Goal: Task Accomplishment & Management: Use online tool/utility

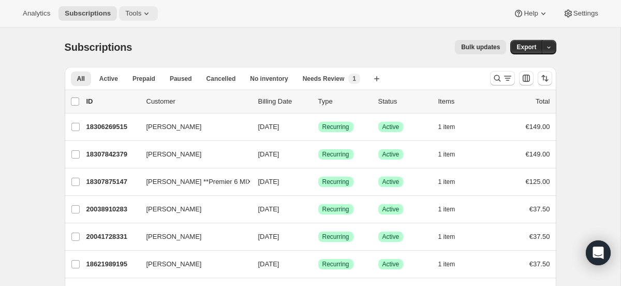
click at [149, 16] on icon at bounding box center [146, 13] width 10 height 10
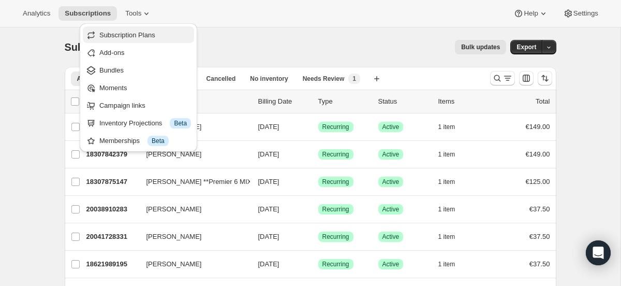
click at [139, 36] on span "Subscription Plans" at bounding box center [127, 35] width 56 height 8
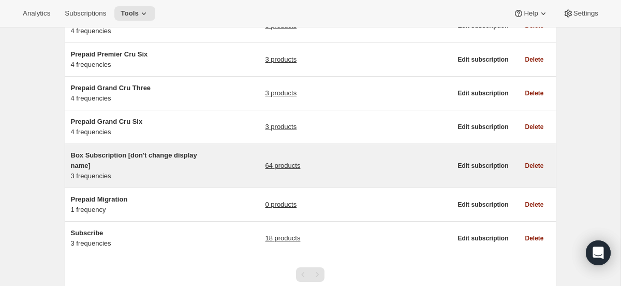
scroll to position [244, 0]
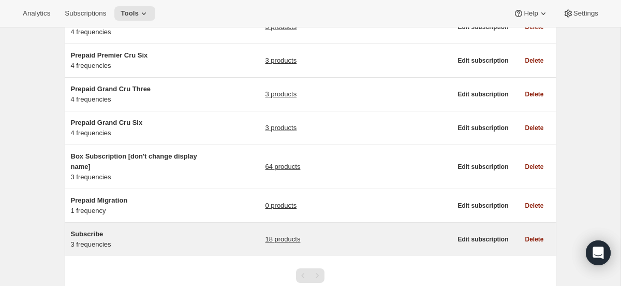
click at [270, 241] on link "18 products" at bounding box center [282, 239] width 35 height 10
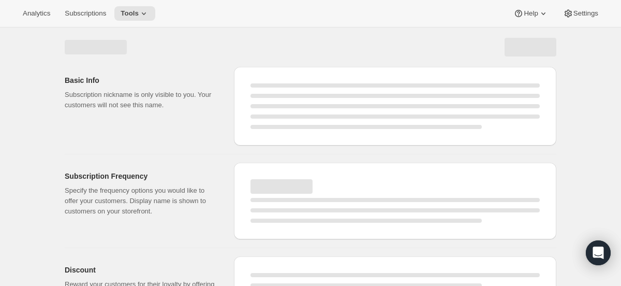
select select "WEEK"
select select "MONTH"
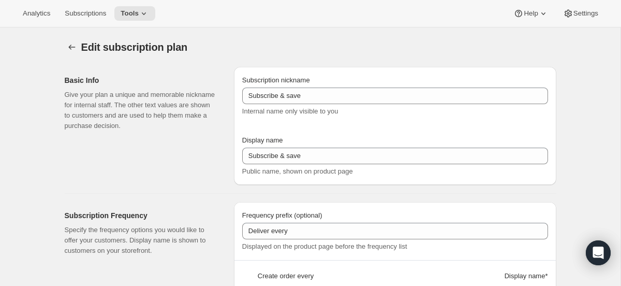
type input "Subscribe"
type input "1"
select select "MONTH"
type input "1 month"
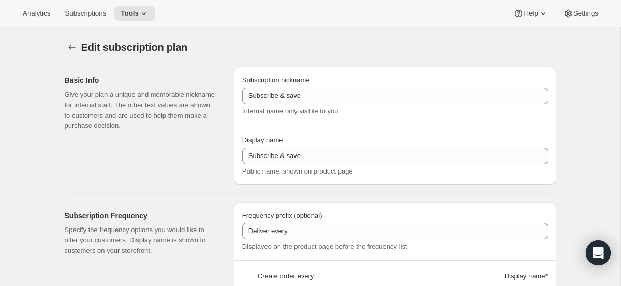
type input "2"
type input "2 months"
select select "MONTH"
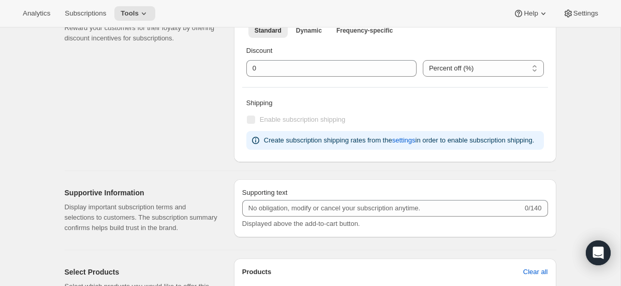
scroll to position [441, 0]
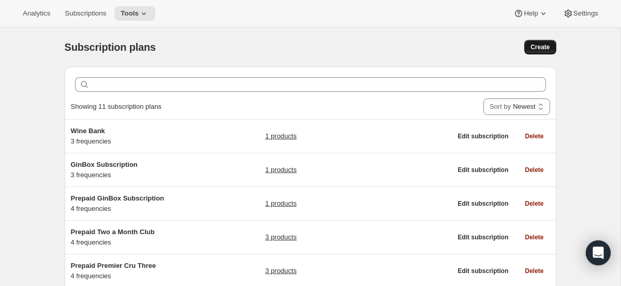
click at [539, 52] on button "Create" at bounding box center [540, 47] width 32 height 14
select select "WEEK"
select select "MONTH"
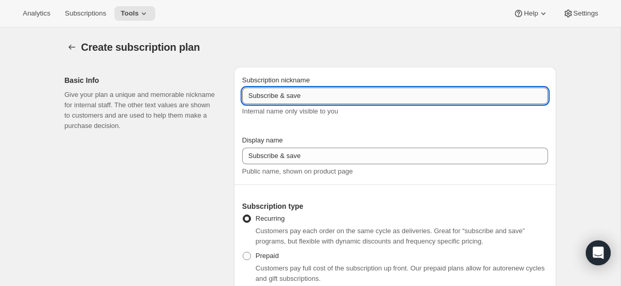
click at [362, 101] on input "Subscribe & save" at bounding box center [395, 95] width 306 height 17
type input "S"
type input "Single Product Subscribe"
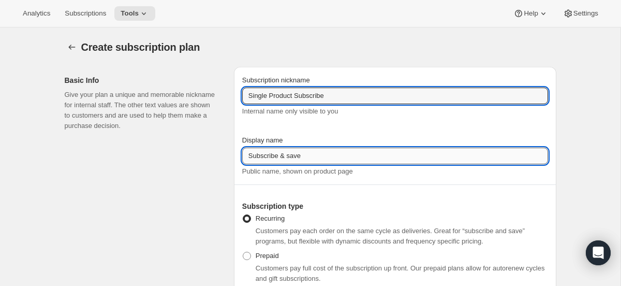
click at [391, 152] on input "Subscribe & save" at bounding box center [395, 155] width 306 height 17
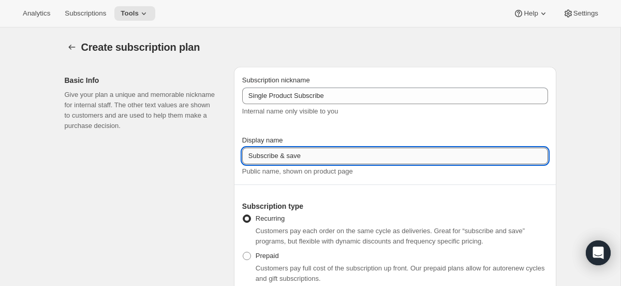
click at [391, 152] on input "Subscribe & save" at bounding box center [395, 155] width 306 height 17
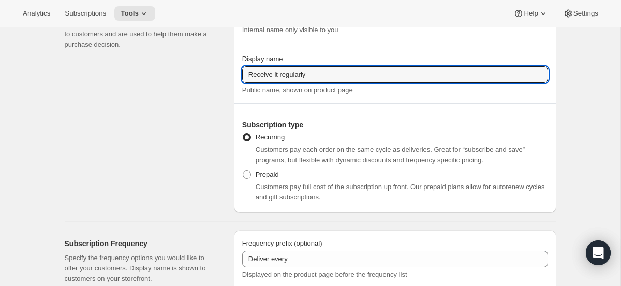
scroll to position [85, 0]
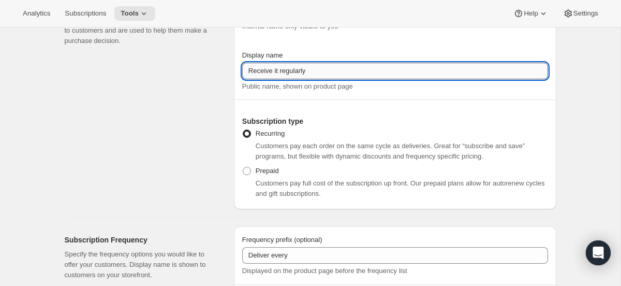
click at [278, 70] on input "Receive it regularly" at bounding box center [395, 71] width 306 height 17
click at [360, 89] on div "Public name, shown on product page" at bounding box center [395, 86] width 306 height 10
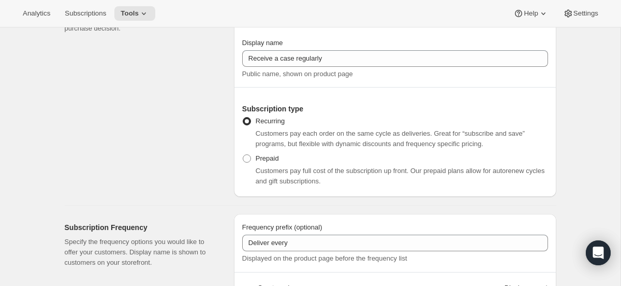
scroll to position [87, 0]
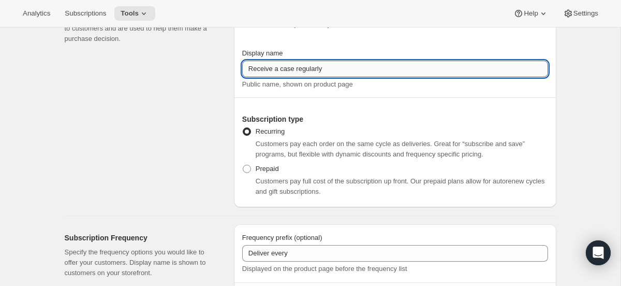
drag, startPoint x: 294, startPoint y: 69, endPoint x: 275, endPoint y: 69, distance: 19.2
click at [275, 69] on input "Receive a case regularly" at bounding box center [395, 69] width 306 height 17
click at [356, 101] on div at bounding box center [395, 98] width 306 height 16
click at [277, 66] on input "Receive your order regularly" at bounding box center [395, 69] width 306 height 17
click at [293, 68] on input "Receive Your order regularly" at bounding box center [395, 69] width 306 height 17
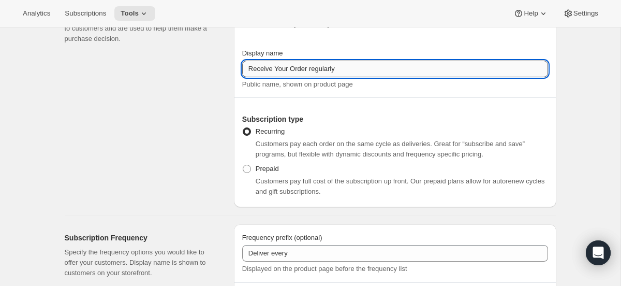
click at [314, 70] on input "Receive Your Order regularly" at bounding box center [395, 69] width 306 height 17
type input "Receive Your Order Regularly"
click at [333, 100] on div at bounding box center [395, 98] width 306 height 16
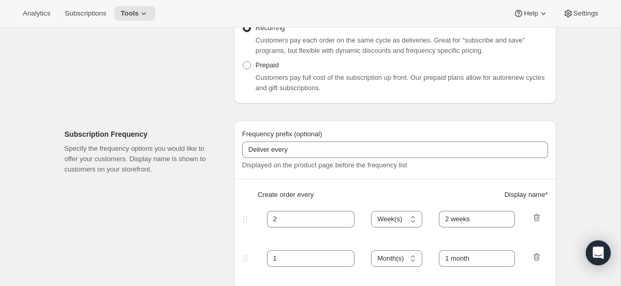
scroll to position [274, 0]
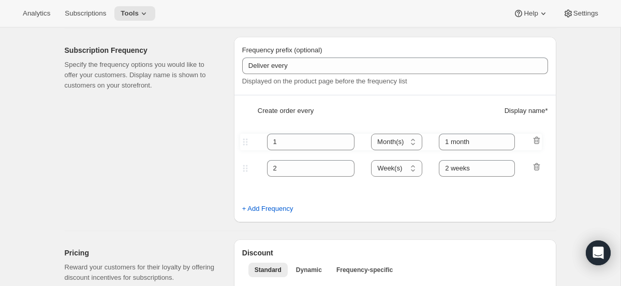
drag, startPoint x: 245, startPoint y: 177, endPoint x: 245, endPoint y: 141, distance: 36.2
click at [245, 141] on div "Frequency prefix (optional) Deliver every Displayed on the product page before …" at bounding box center [395, 129] width 322 height 185
type input "1"
select select "MONTH"
type input "1 month"
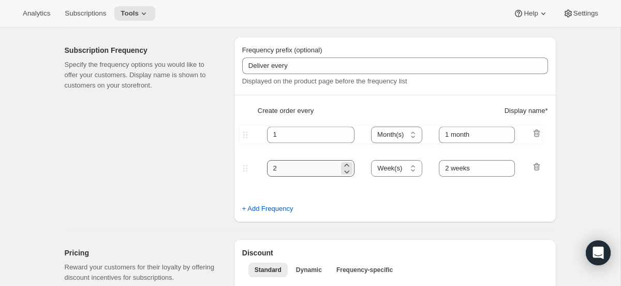
type input "2"
select select "WEEK"
type input "2 weeks"
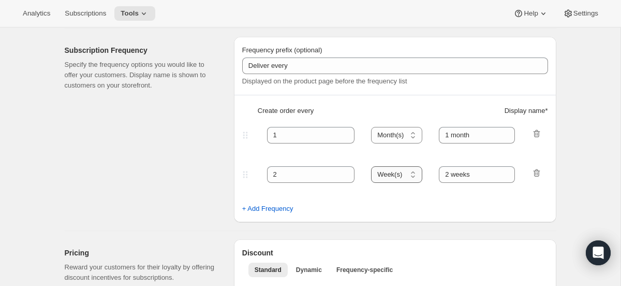
click at [393, 179] on select "Day(s) Week(s) Month(s) Year(s)" at bounding box center [396, 174] width 51 height 17
select select "MONTH"
click at [372, 166] on select "Day(s) Week(s) Month(s) Year(s)" at bounding box center [396, 174] width 51 height 17
click at [465, 180] on input "2 weeks" at bounding box center [477, 174] width 76 height 17
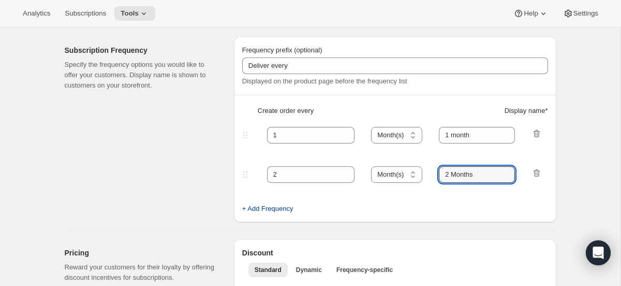
type input "2 Months"
click at [282, 214] on button "+ Add Frequency" at bounding box center [268, 208] width 64 height 17
select select "MONTH"
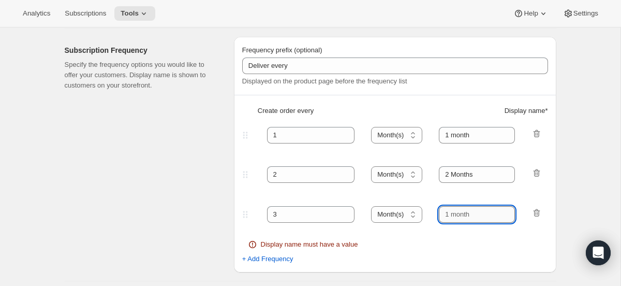
click at [482, 215] on input "text" at bounding box center [477, 214] width 76 height 17
type input "2"
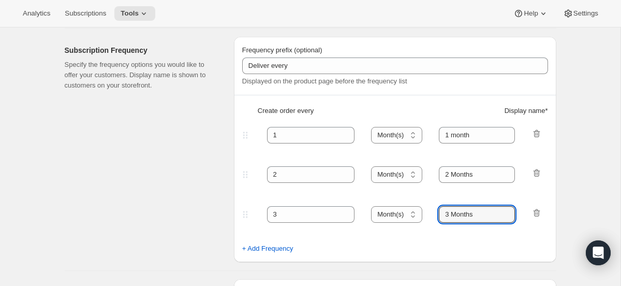
type input "3 Months"
click at [499, 246] on div "+ Add Frequency" at bounding box center [395, 248] width 306 height 10
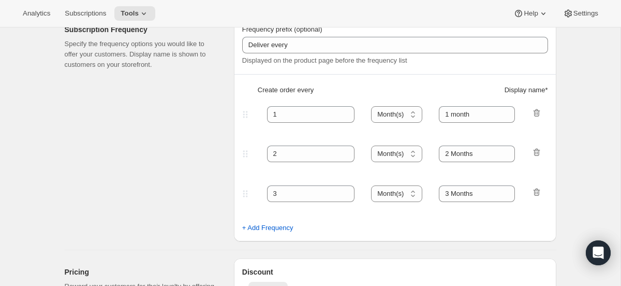
scroll to position [308, 0]
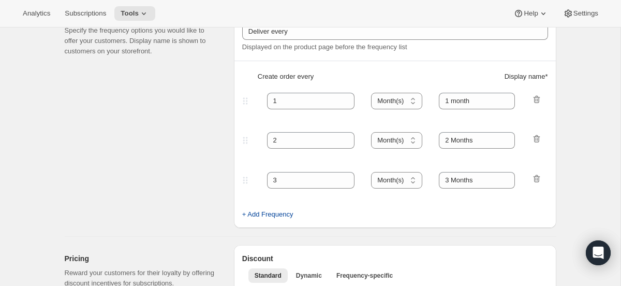
click at [286, 217] on span "+ Add Frequency" at bounding box center [267, 214] width 51 height 10
select select "MONTH"
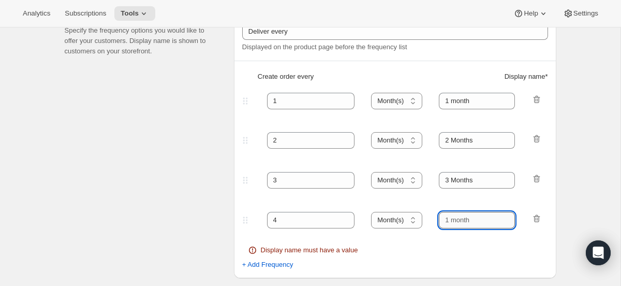
click at [459, 223] on input "text" at bounding box center [477, 220] width 76 height 17
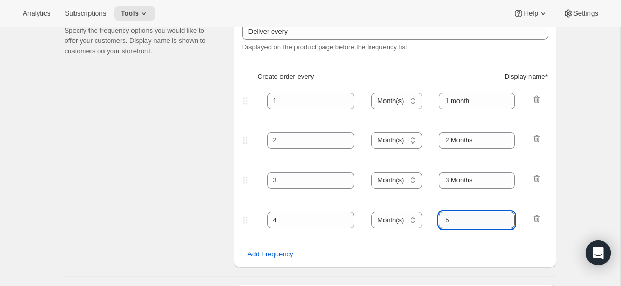
type input "5"
type input "4 Months"
click at [466, 244] on fieldset "4 Day(s) Week(s) Month(s) Year(s) Month(s) 4 Months" at bounding box center [395, 229] width 304 height 40
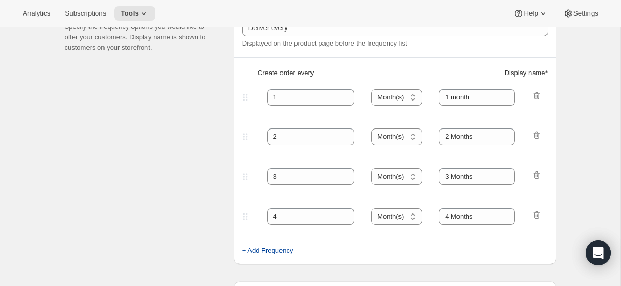
click at [285, 253] on span "+ Add Frequency" at bounding box center [267, 250] width 51 height 10
select select "MONTH"
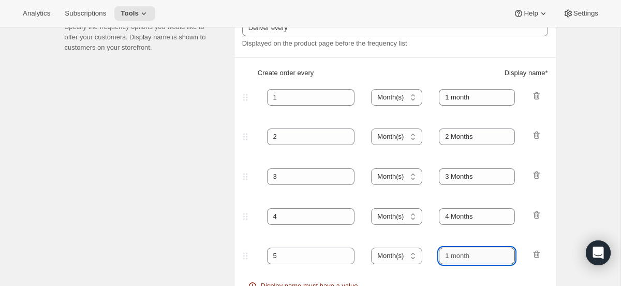
click at [463, 257] on input "text" at bounding box center [477, 255] width 76 height 17
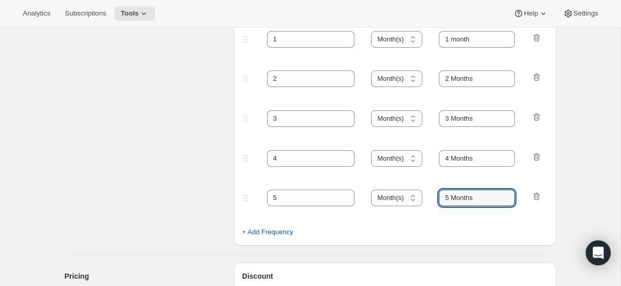
scroll to position [371, 0]
type input "5 Months"
click at [277, 240] on div "Frequency prefix (optional) Deliver every Displayed on the product page before …" at bounding box center [395, 92] width 322 height 304
click at [280, 237] on button "+ Add Frequency" at bounding box center [268, 231] width 64 height 17
select select "MONTH"
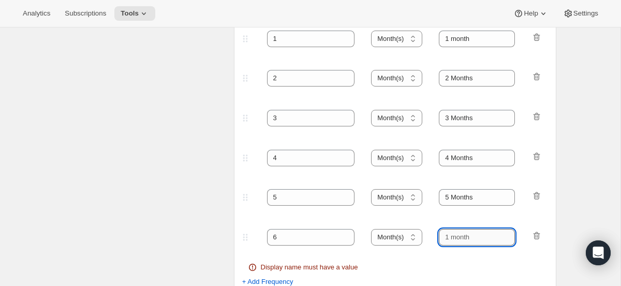
click at [466, 237] on input "text" at bounding box center [477, 237] width 76 height 17
type input "6 Months"
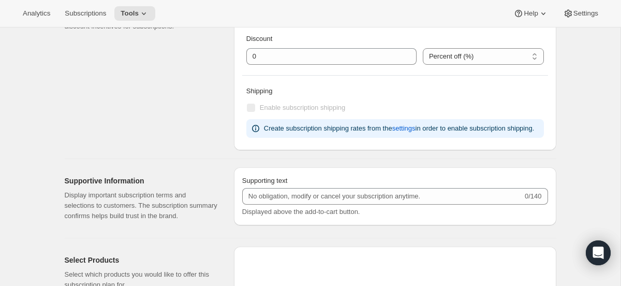
scroll to position [686, 0]
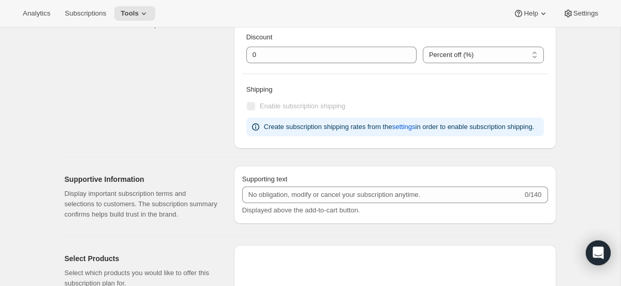
click at [362, 132] on div "Create subscription shipping rates from the settings in order to enable subscri…" at bounding box center [399, 127] width 270 height 10
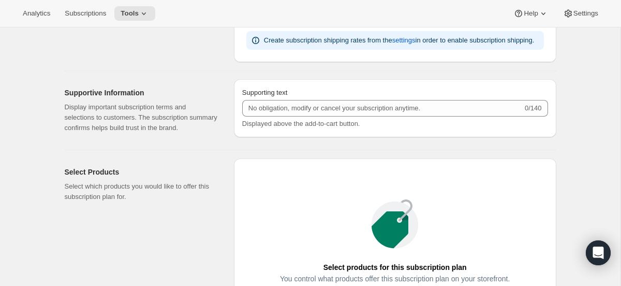
scroll to position [773, 0]
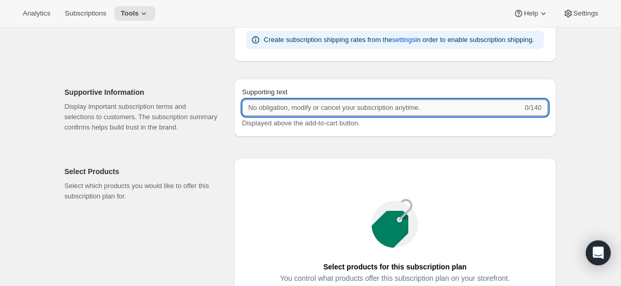
click at [488, 113] on input "Supporting text" at bounding box center [382, 107] width 281 height 17
type input "N"
type input "Modify, Pause or Cancel your subscription anytime!"
click at [404, 172] on div "Select Products Select which products you would like to offer this subscription…" at bounding box center [306, 266] width 500 height 232
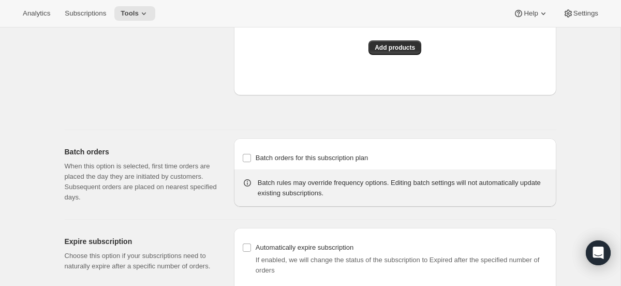
scroll to position [1002, 0]
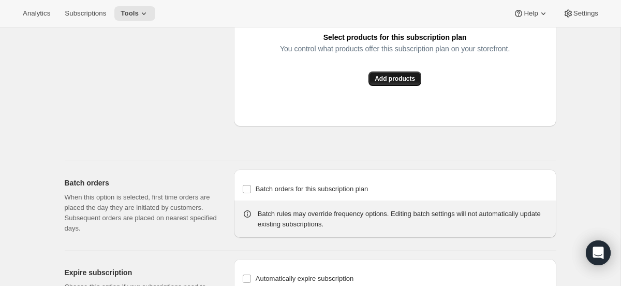
click at [410, 83] on span "Add products" at bounding box center [395, 79] width 40 height 8
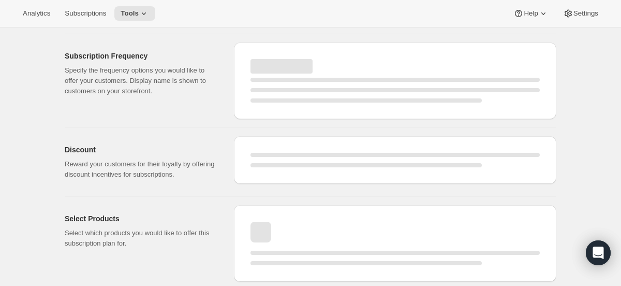
scroll to position [120, 0]
select select "WEEK"
select select "MONTH"
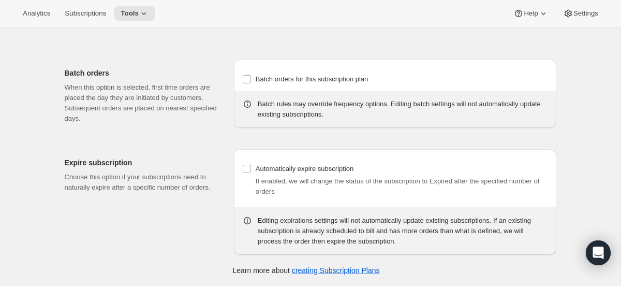
select select "MONTH"
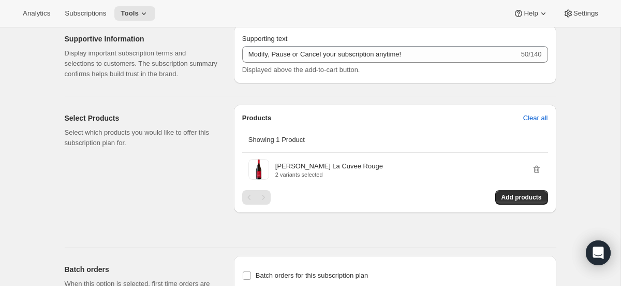
type input "Single Product Subscribe"
type input "Receive Your Order Regularly"
type input "1"
select select "MONTH"
type input "1 month"
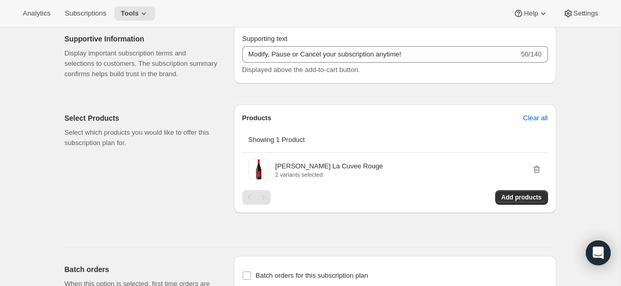
type input "2"
type input "2 Months"
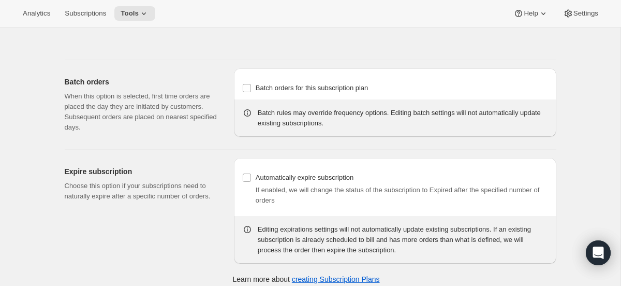
scroll to position [786, 0]
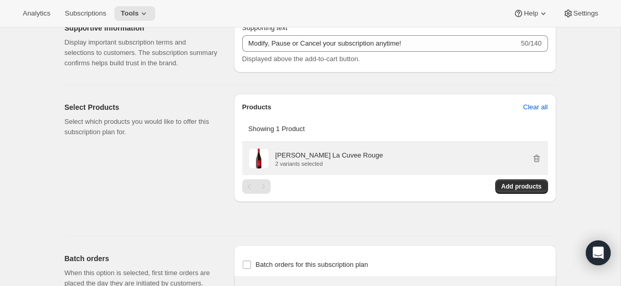
click at [402, 167] on div "[PERSON_NAME] La Cuvee Rouge 2 variants selected" at bounding box center [408, 158] width 267 height 17
click at [328, 160] on p "[PERSON_NAME] La Cuvee Rouge" at bounding box center [329, 155] width 108 height 10
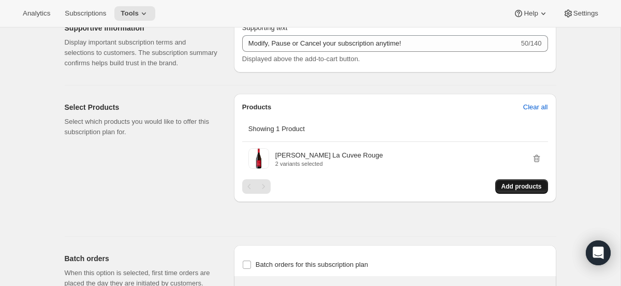
click at [526, 190] on span "Add products" at bounding box center [521, 186] width 40 height 8
click at [513, 194] on button "Add products" at bounding box center [521, 186] width 53 height 14
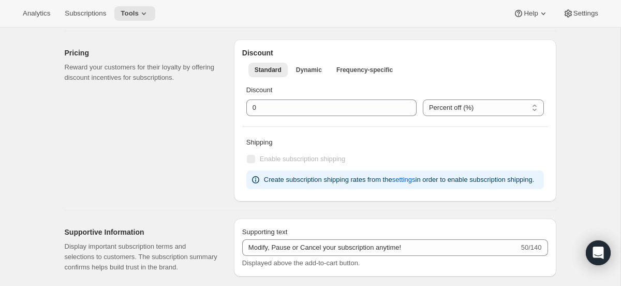
scroll to position [617, 0]
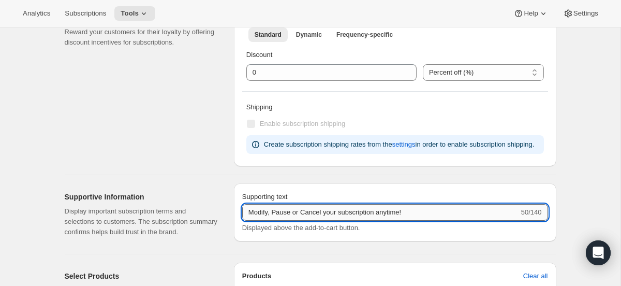
click at [361, 220] on input "Modify, Pause or Cancel your subscription anytime!" at bounding box center [380, 212] width 277 height 17
type input "Modify, Pause or Cancel anytime!"
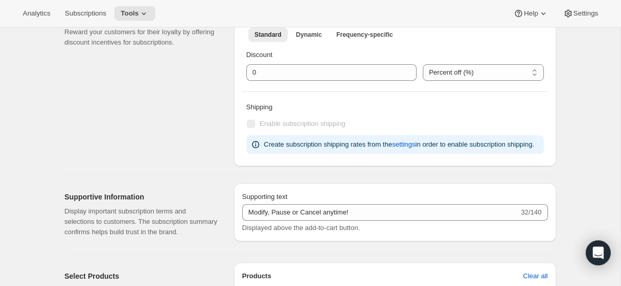
select select "MONTH"
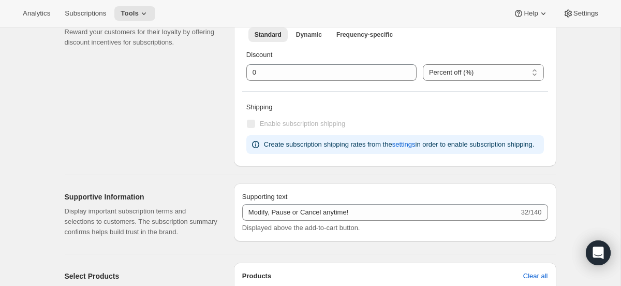
select select "MONTH"
type input "Modify, Pause or Cancel anytime!"
